Goal: Task Accomplishment & Management: Complete application form

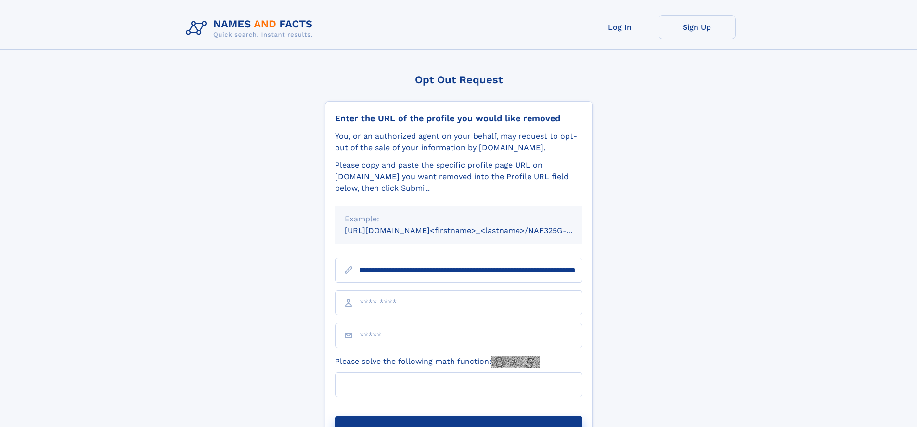
scroll to position [0, 100]
type input "**********"
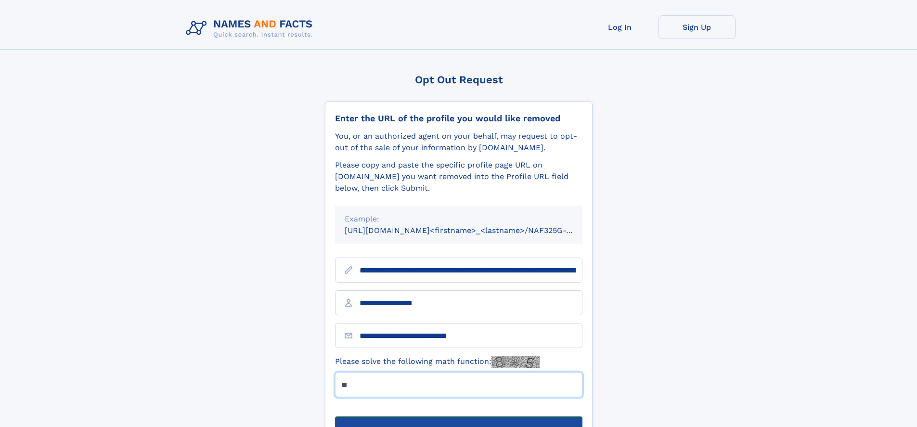
type input "**"
click at [458, 416] on button "Submit Opt Out Request" at bounding box center [458, 431] width 247 height 31
